Goal: Navigation & Orientation: Find specific page/section

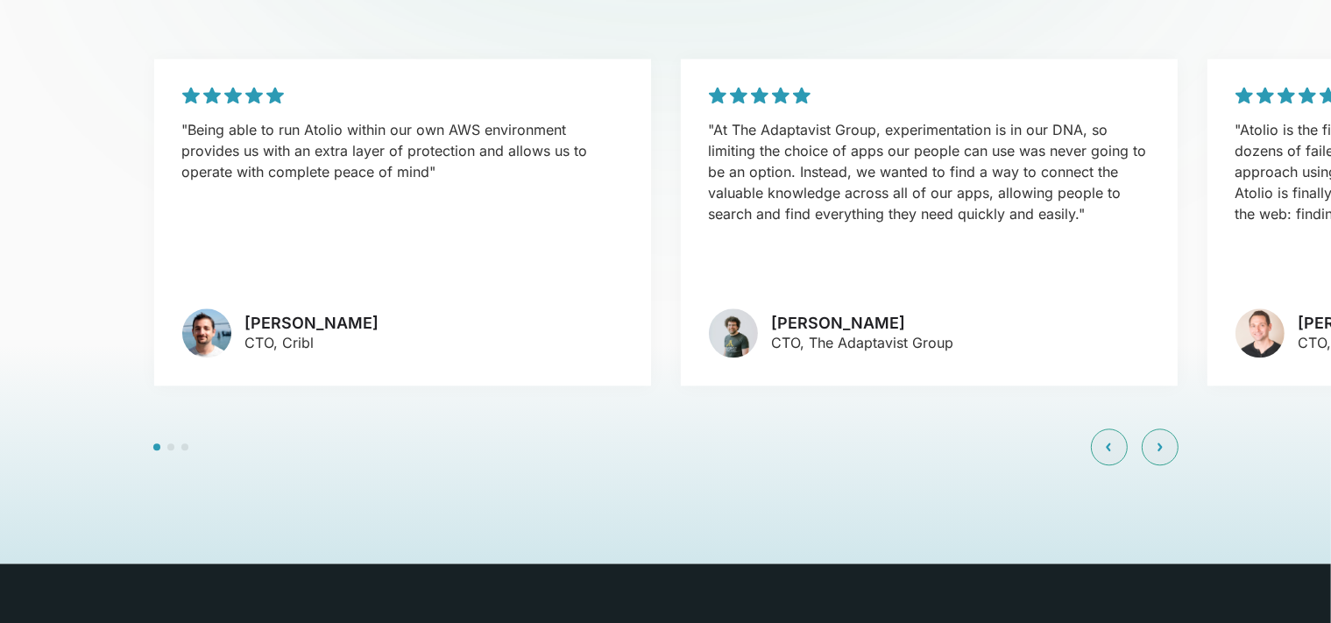
scroll to position [4200, 0]
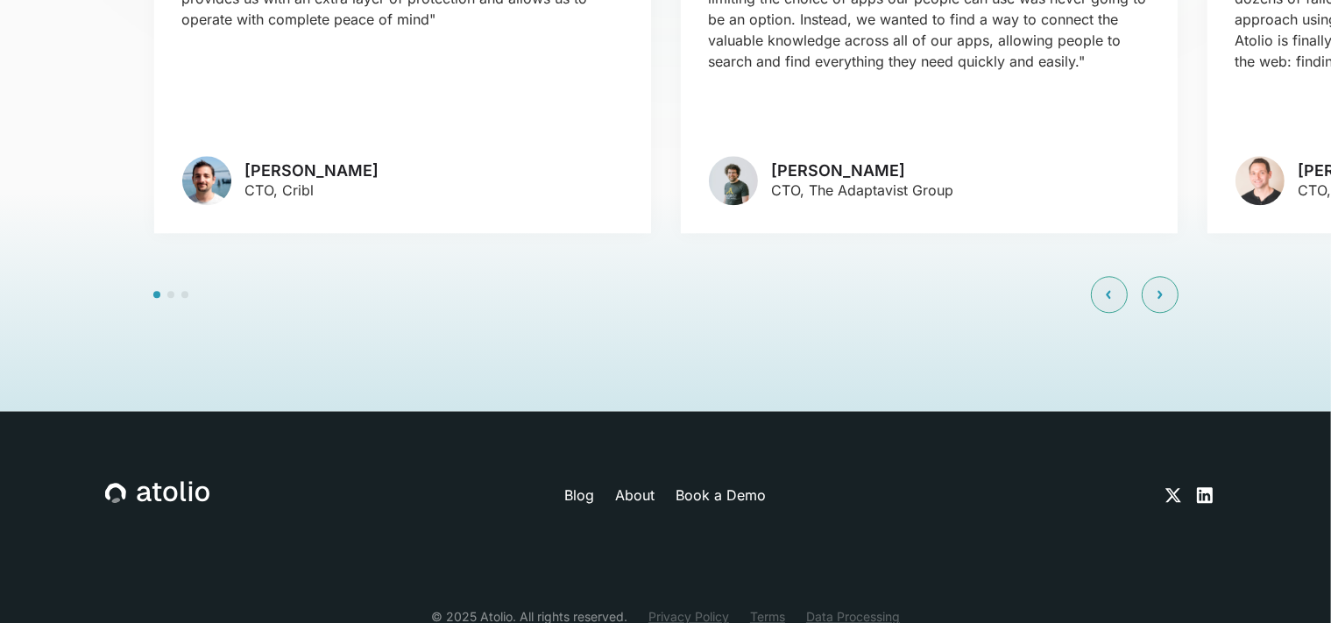
click at [1209, 487] on icon at bounding box center [1205, 495] width 16 height 16
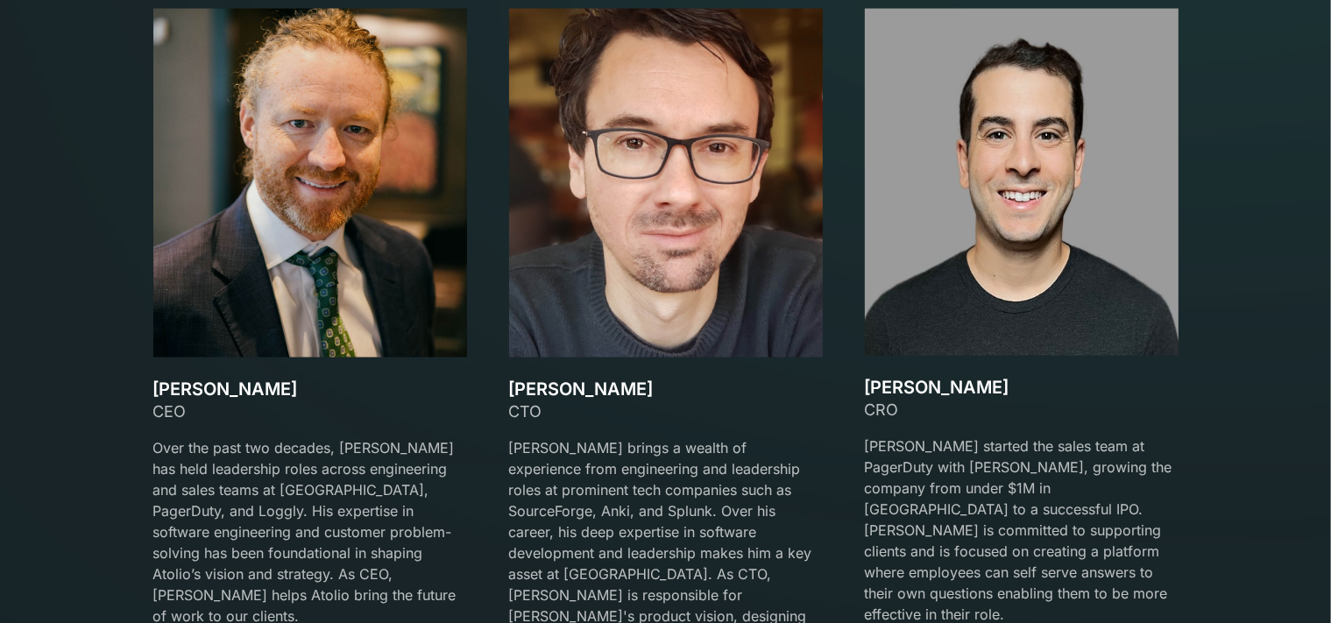
scroll to position [2561, 0]
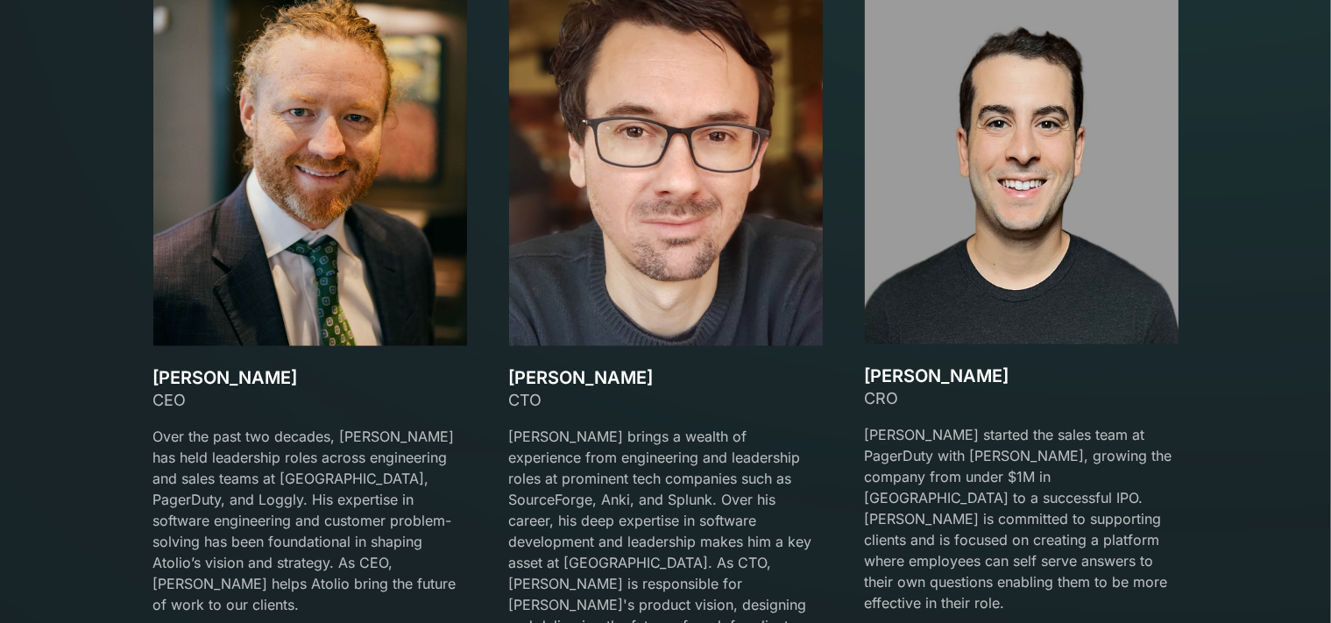
click at [344, 179] on img at bounding box center [310, 171] width 314 height 349
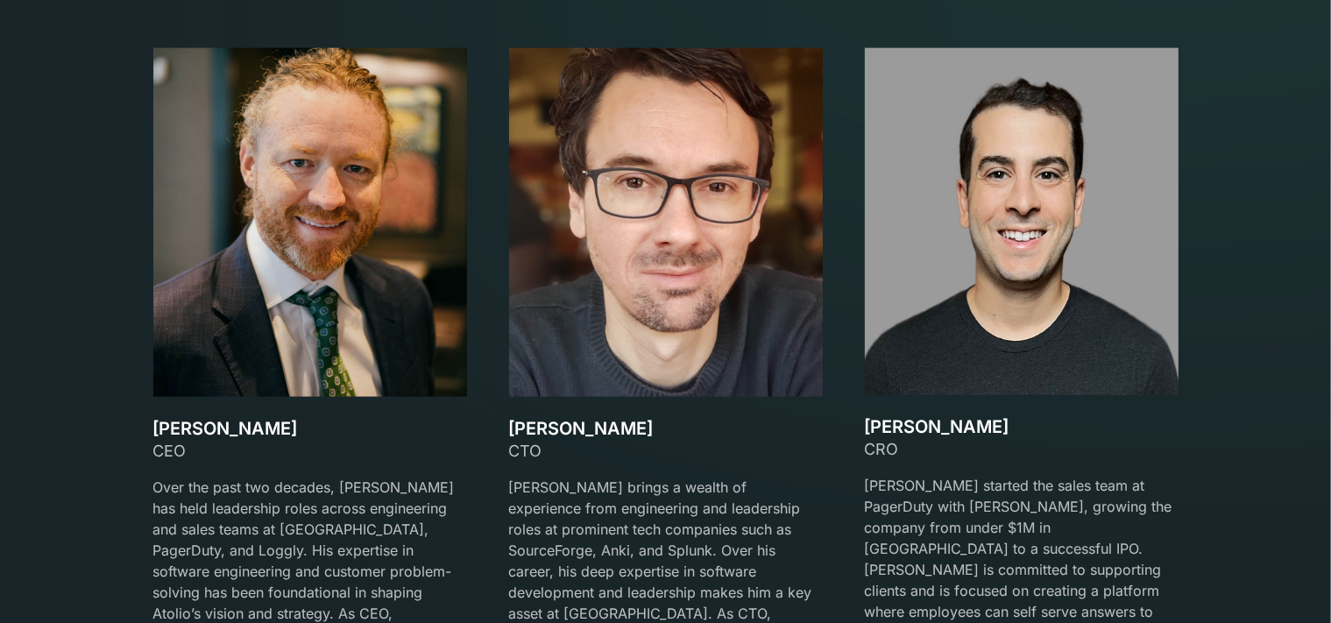
scroll to position [2533, 0]
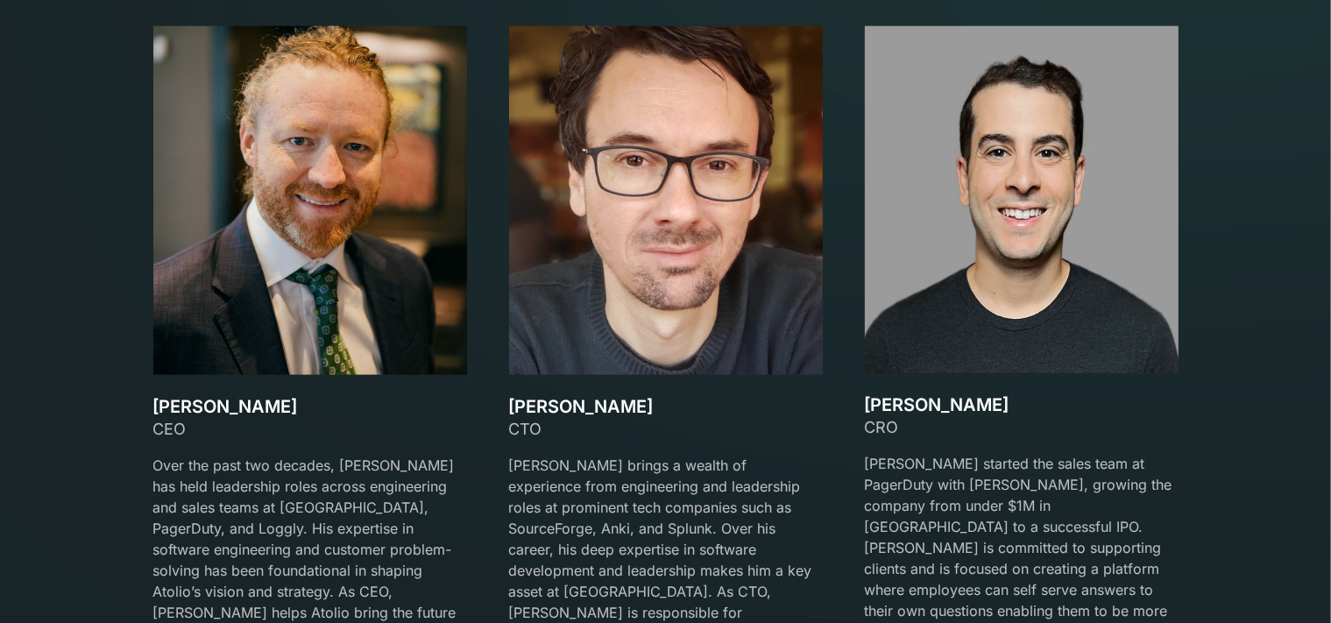
drag, startPoint x: 279, startPoint y: 405, endPoint x: 145, endPoint y: 404, distance: 133.2
click at [145, 404] on div "Our team Meet the Founders [PERSON_NAME] CEO Over the past two decades, [PERSON…" at bounding box center [665, 292] width 1067 height 828
drag, startPoint x: 175, startPoint y: 406, endPoint x: 192, endPoint y: 407, distance: 16.7
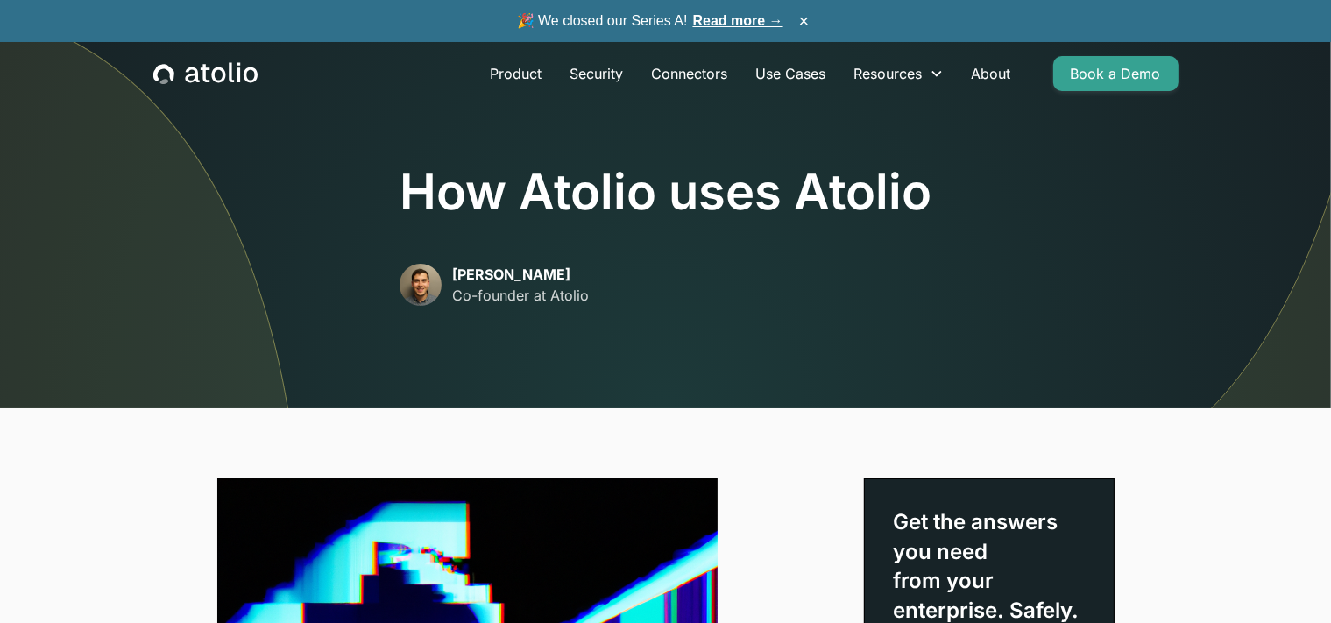
scroll to position [4859, 0]
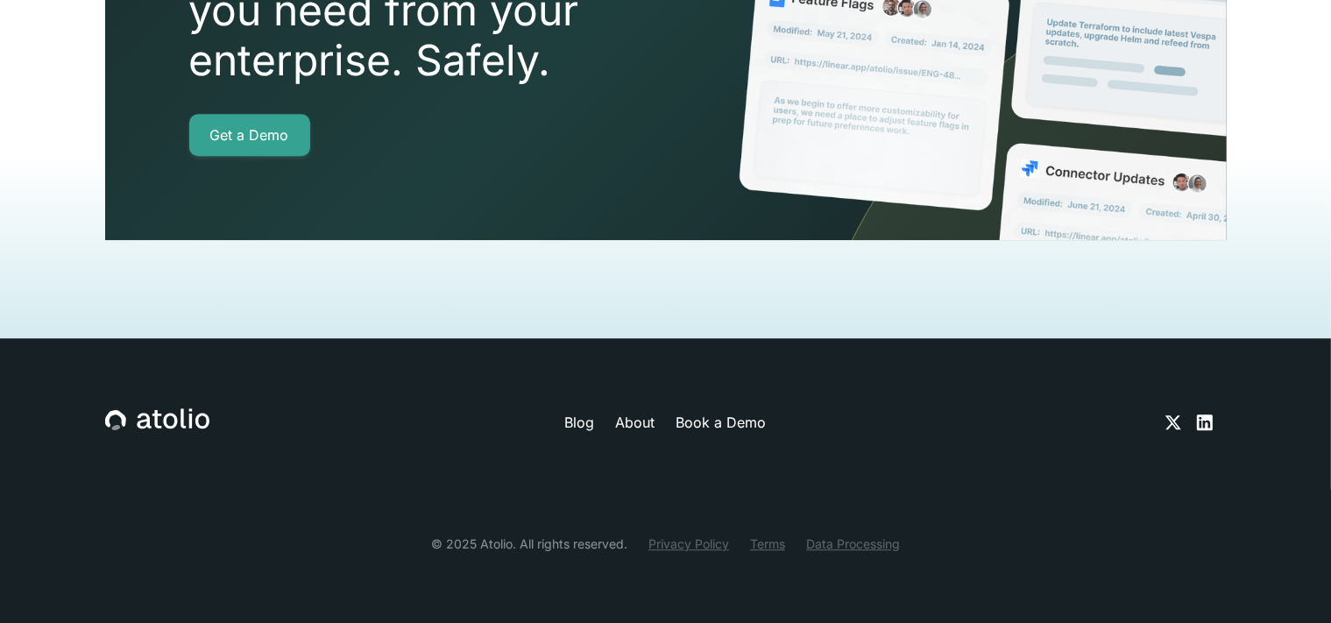
click at [587, 426] on link "Blog" at bounding box center [579, 422] width 30 height 21
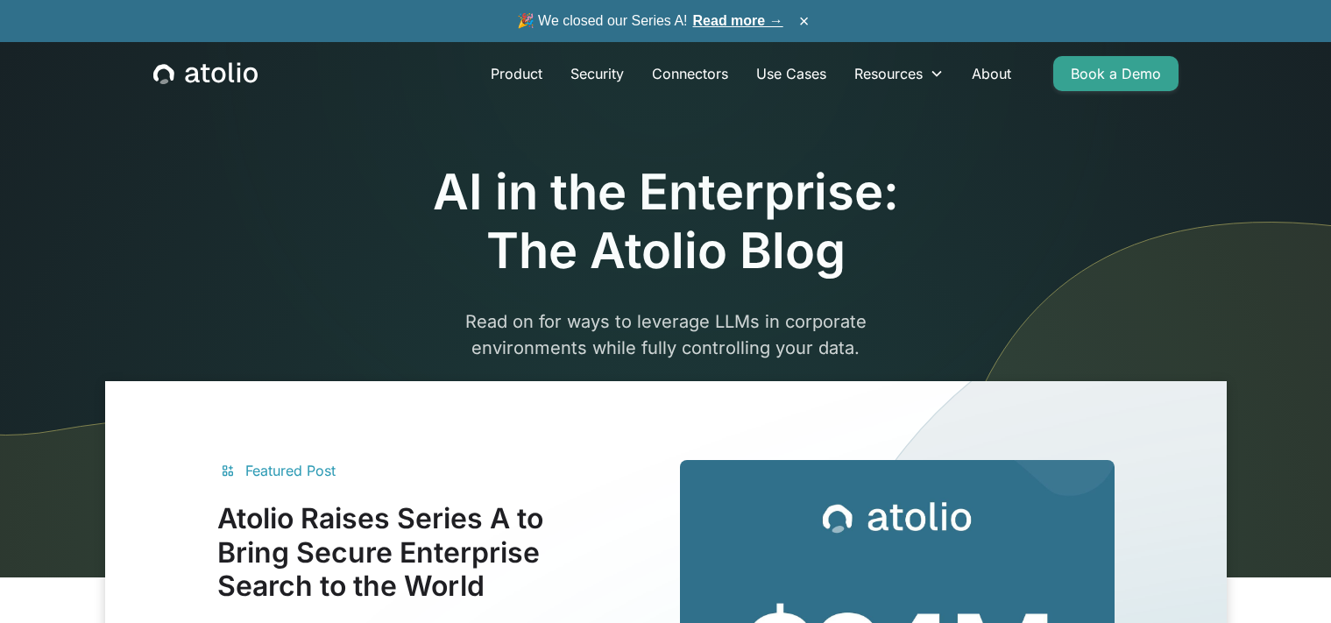
scroll to position [463, 0]
